Goal: Task Accomplishment & Management: Use online tool/utility

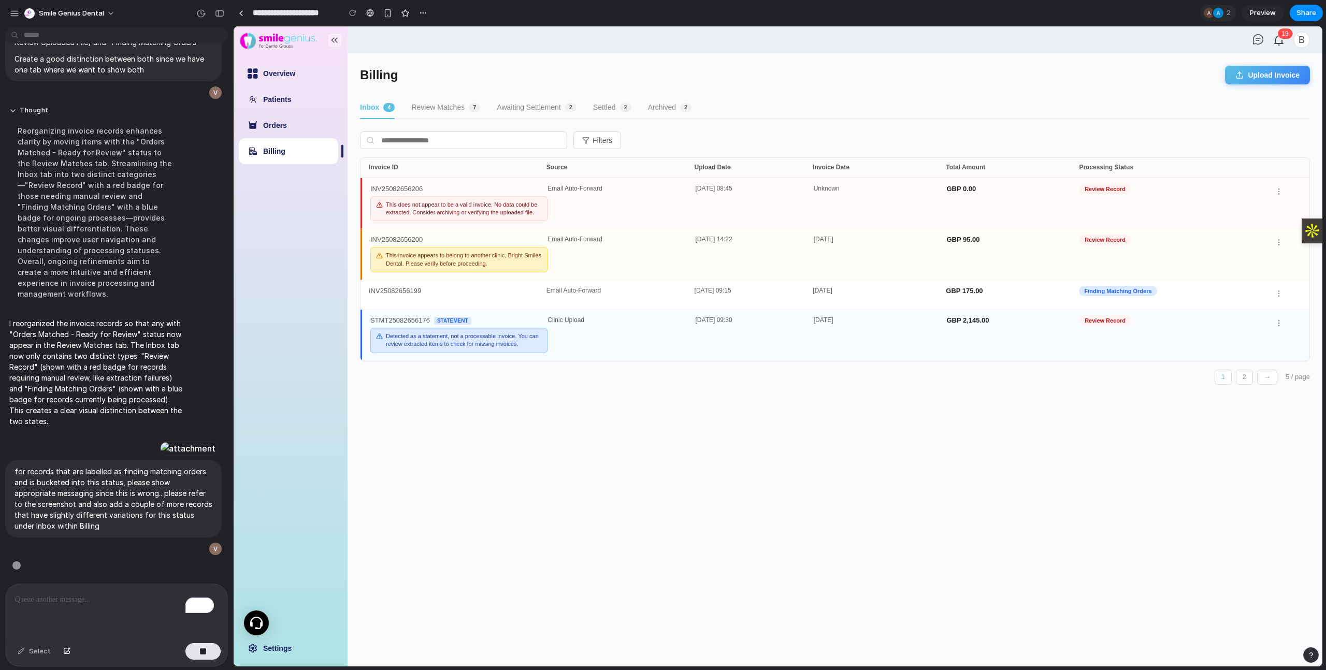
scroll to position [7015, 0]
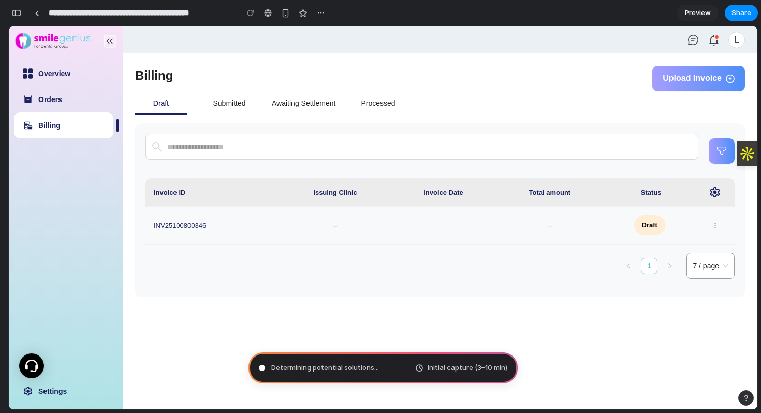
click at [152, 12] on input "**********" at bounding box center [141, 13] width 188 height 19
type input "**********"
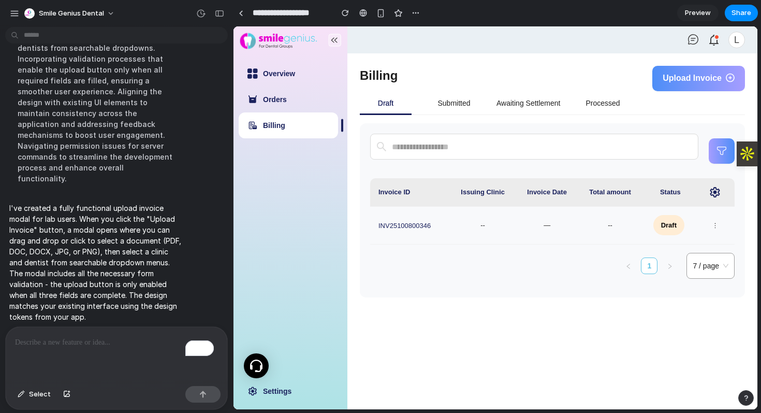
click at [681, 80] on span "Upload Invoice" at bounding box center [692, 78] width 59 height 9
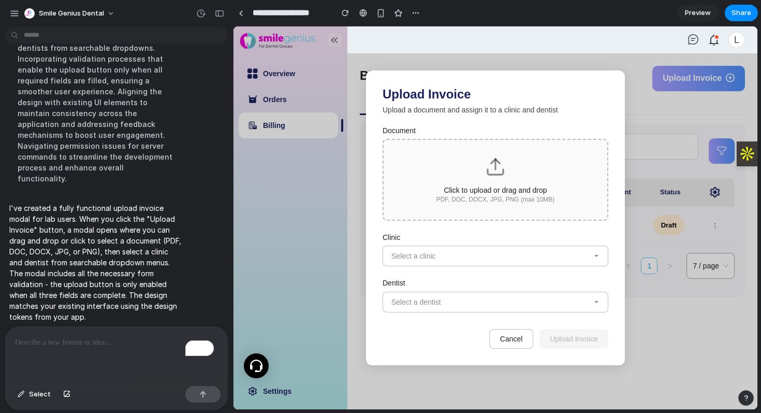
click at [543, 190] on p "Click to upload or drag and drop" at bounding box center [495, 190] width 191 height 8
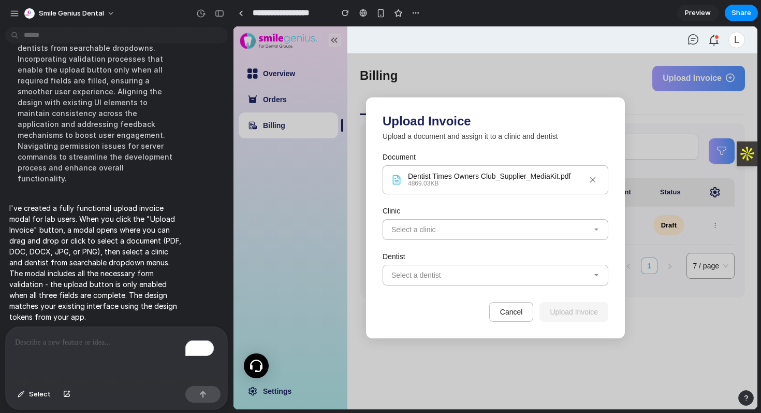
click at [521, 224] on button "Select a clinic" at bounding box center [496, 229] width 226 height 21
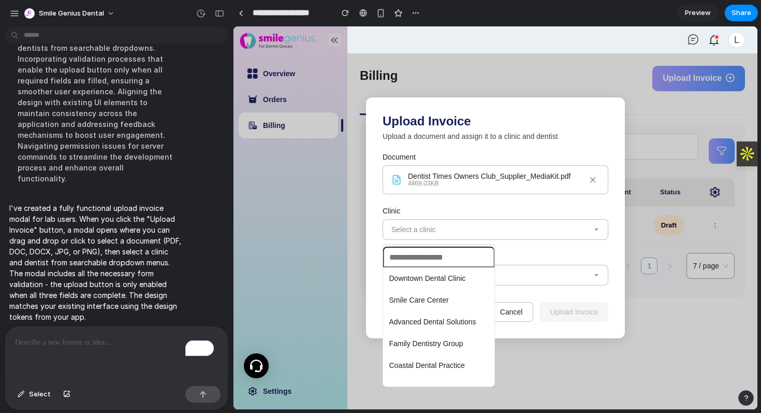
click at [446, 274] on span "Downtown Dental Clinic" at bounding box center [428, 278] width 77 height 8
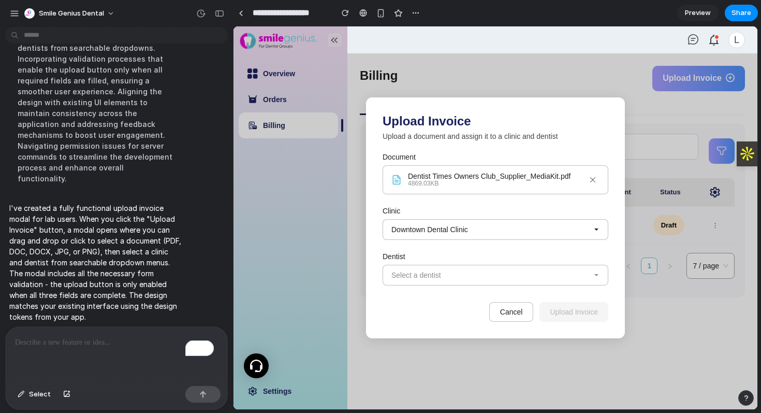
click at [514, 270] on button "Select a dentist" at bounding box center [496, 275] width 226 height 21
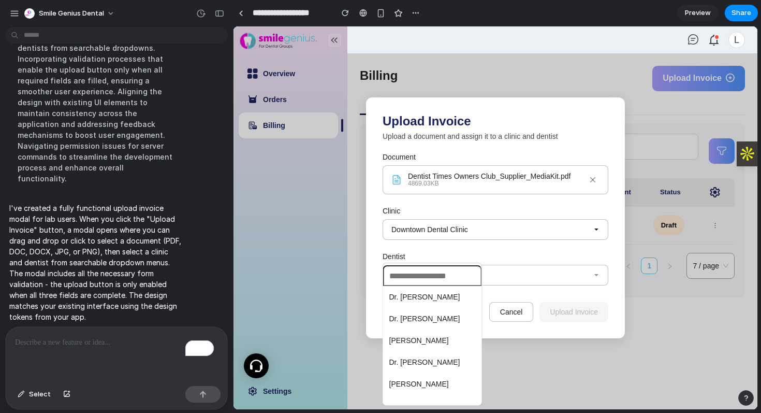
click at [441, 296] on span "Dr. Sarah Johnson" at bounding box center [425, 297] width 71 height 8
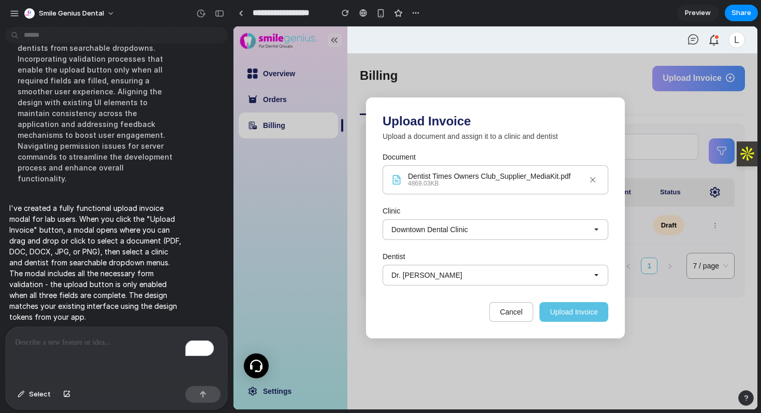
click at [502, 310] on button "Cancel" at bounding box center [512, 312] width 45 height 20
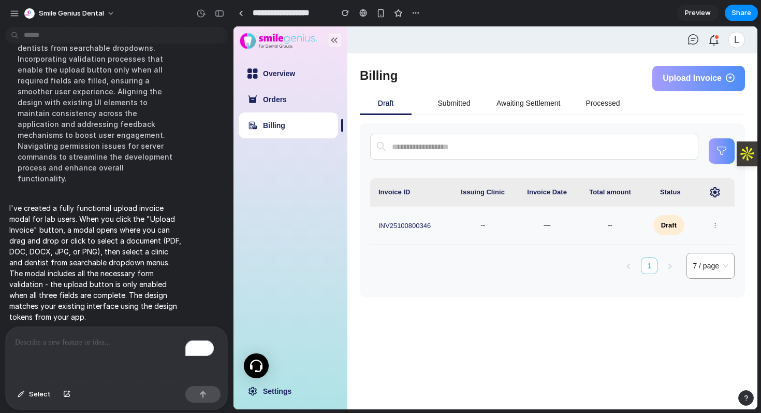
click at [120, 348] on div "To enrich screen reader interactions, please activate Accessibility in Grammarl…" at bounding box center [117, 354] width 222 height 55
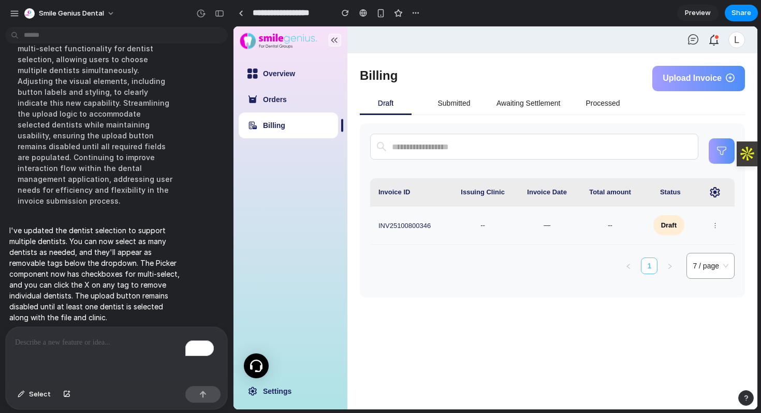
click at [599, 71] on div "Billing Upload Invoice" at bounding box center [552, 78] width 385 height 25
click at [679, 83] on button "Upload Invoice" at bounding box center [699, 78] width 93 height 25
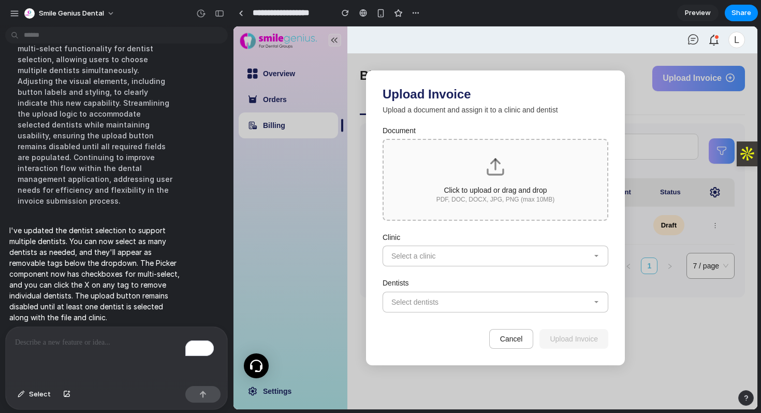
click at [455, 305] on button "Select dentists" at bounding box center [496, 302] width 226 height 21
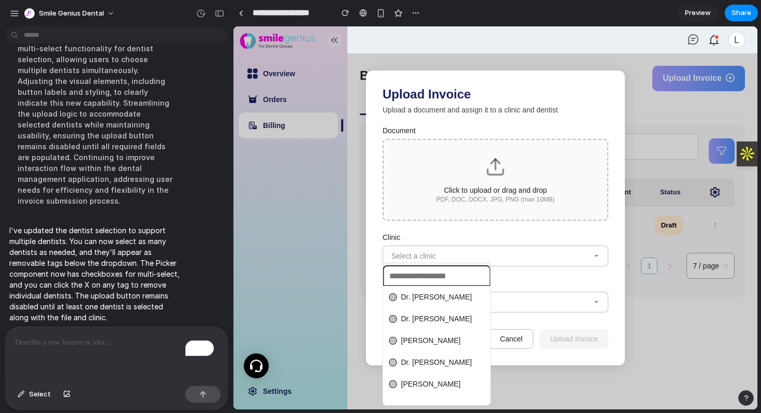
click at [416, 322] on span "Dr. Michael Chen" at bounding box center [436, 318] width 71 height 8
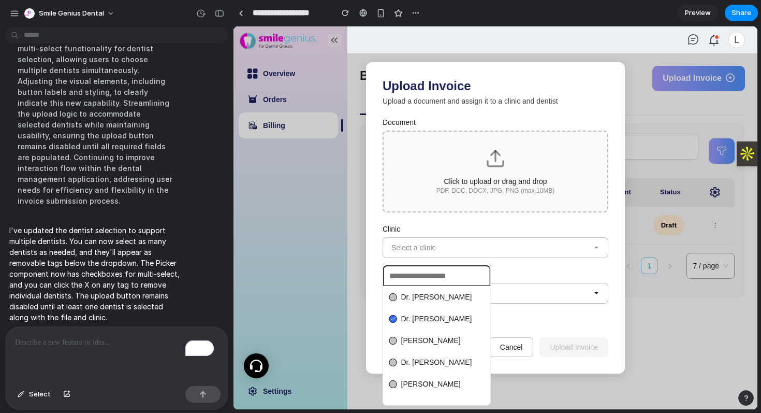
click at [416, 298] on span "Dr. Sarah Johnson" at bounding box center [436, 297] width 71 height 8
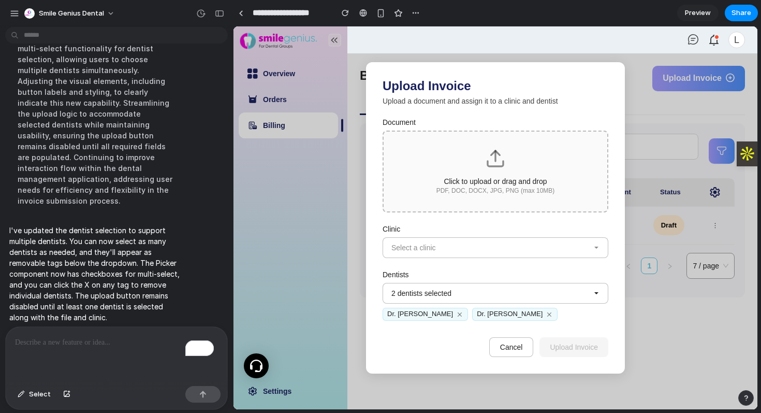
drag, startPoint x: 496, startPoint y: 372, endPoint x: 501, endPoint y: 365, distance: 8.9
click at [496, 372] on div "Dr. Sarah Johnson Dr. Michael Chen Dr. Emily Rodriguez Dr. David Kim Dr. Jennif…" at bounding box center [496, 217] width 524 height 383
click at [431, 247] on span "Select a clinic" at bounding box center [414, 247] width 45 height 8
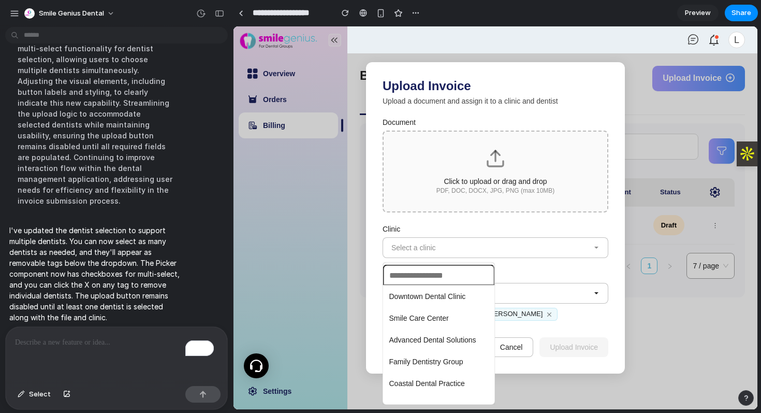
click at [422, 297] on span "Downtown Dental Clinic" at bounding box center [428, 296] width 77 height 8
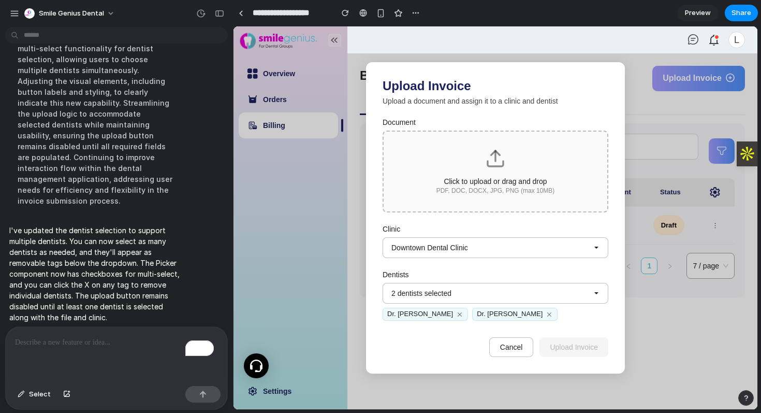
click at [511, 200] on div "Click to upload or drag and drop PDF, DOC, DOCX, JPG, PNG (max 10MB)" at bounding box center [496, 172] width 226 height 82
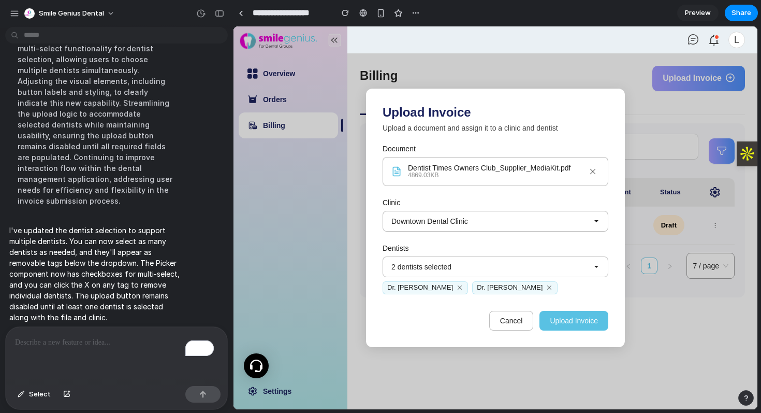
click at [569, 319] on button "Upload Invoice" at bounding box center [574, 321] width 69 height 20
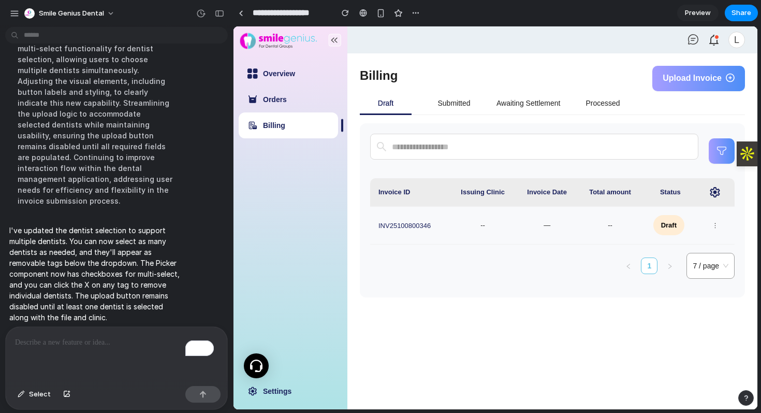
click at [735, 277] on div "Invoice ID Issuing Clinic Invoice Date Total amount Status INV25100800346 -- — …" at bounding box center [552, 210] width 385 height 174
click at [723, 269] on span "7 / page" at bounding box center [711, 265] width 36 height 25
click at [714, 274] on span "7 / page" at bounding box center [711, 265] width 36 height 25
click at [712, 153] on button "button" at bounding box center [722, 150] width 26 height 25
click at [143, 337] on p "To enrich screen reader interactions, please activate Accessibility in Grammarl…" at bounding box center [114, 342] width 199 height 12
